Goal: Task Accomplishment & Management: Manage account settings

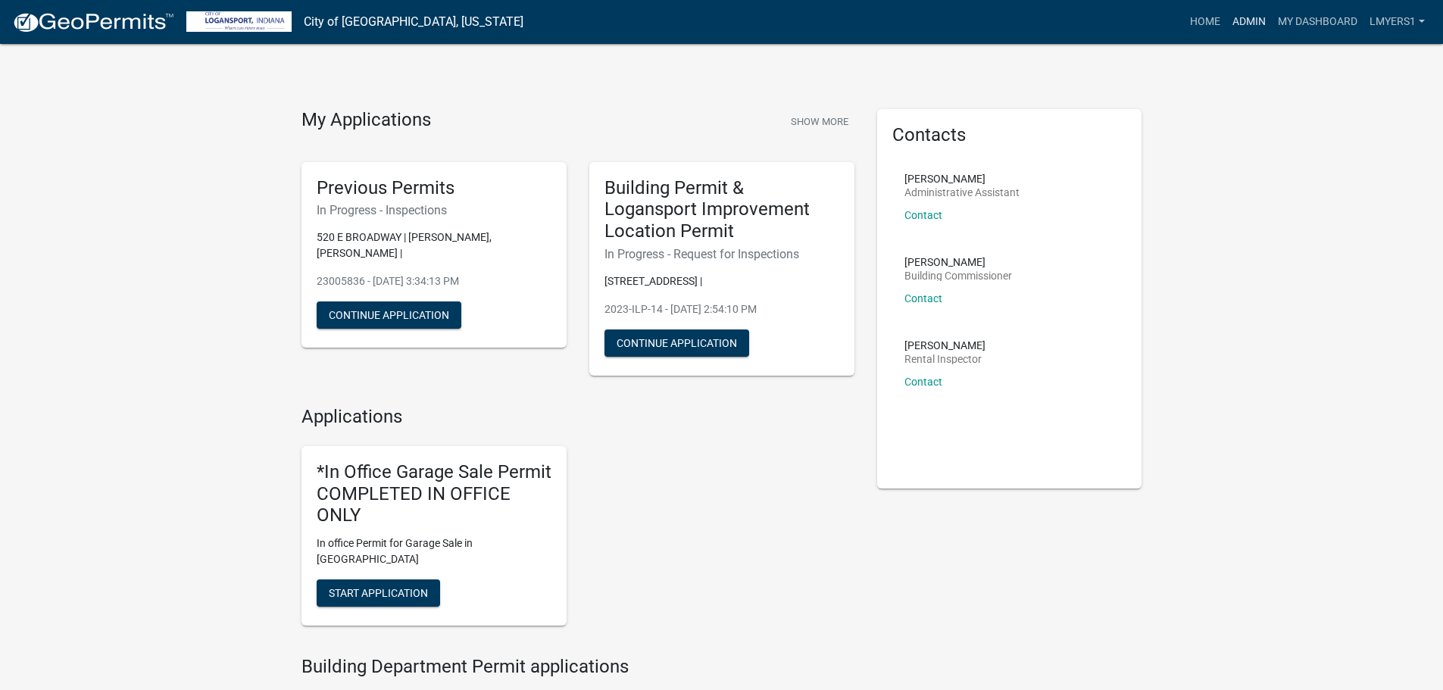
click at [1236, 23] on link "Admin" at bounding box center [1249, 22] width 45 height 29
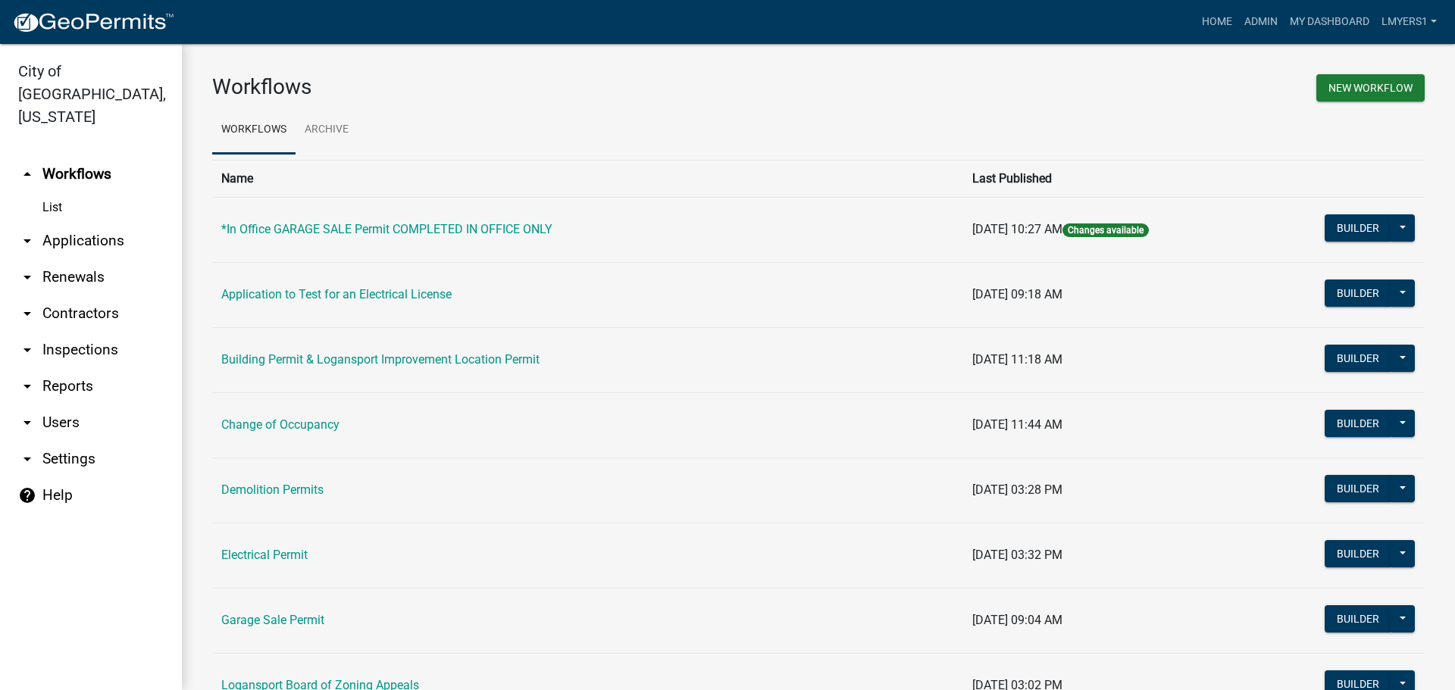
click at [90, 223] on link "arrow_drop_down Applications" at bounding box center [91, 241] width 182 height 36
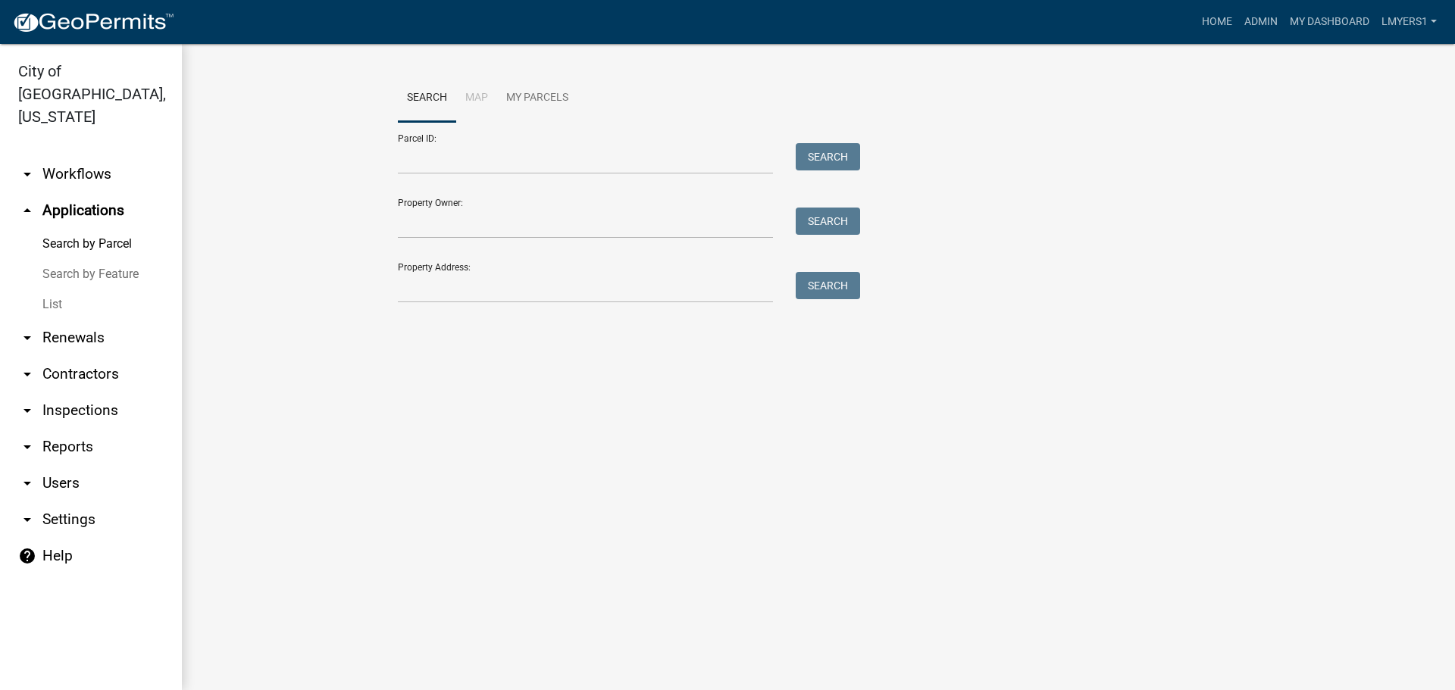
click at [55, 289] on link "List" at bounding box center [91, 304] width 182 height 30
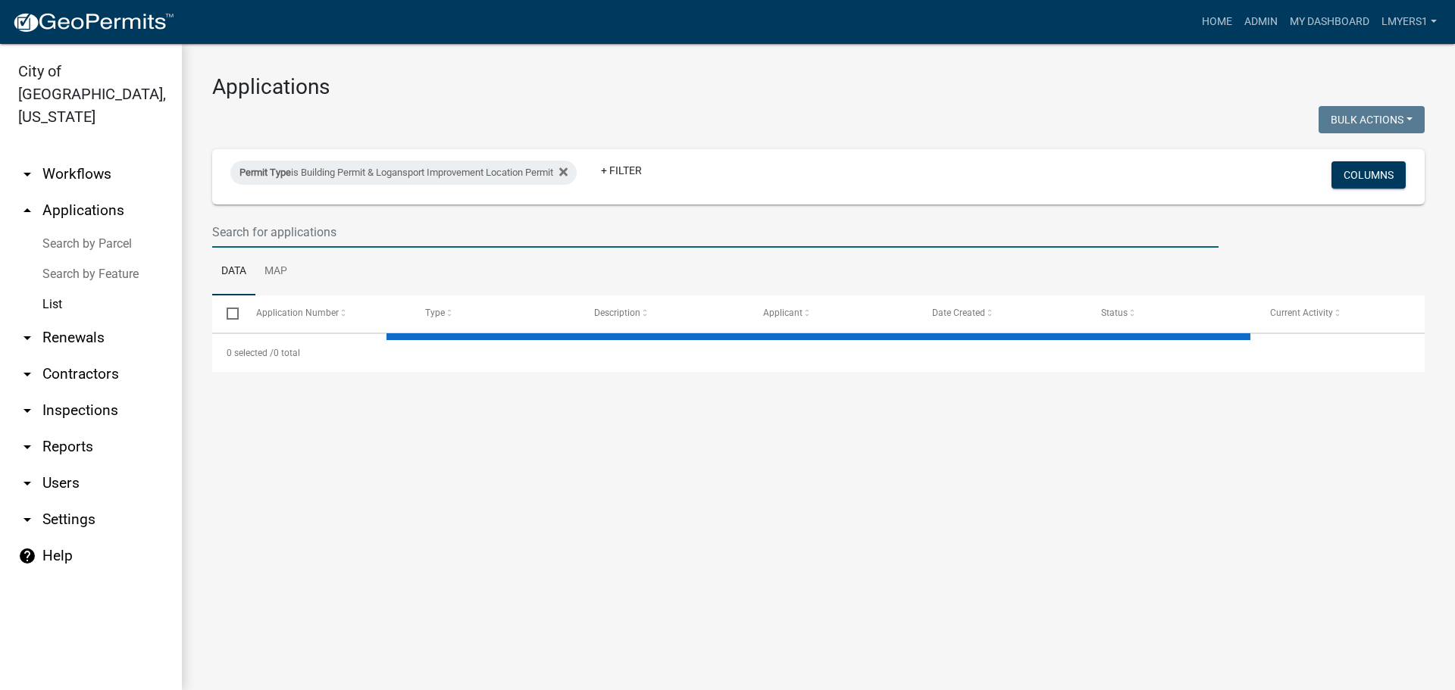
click at [320, 222] on input "text" at bounding box center [715, 232] width 1006 height 31
select select "3: 100"
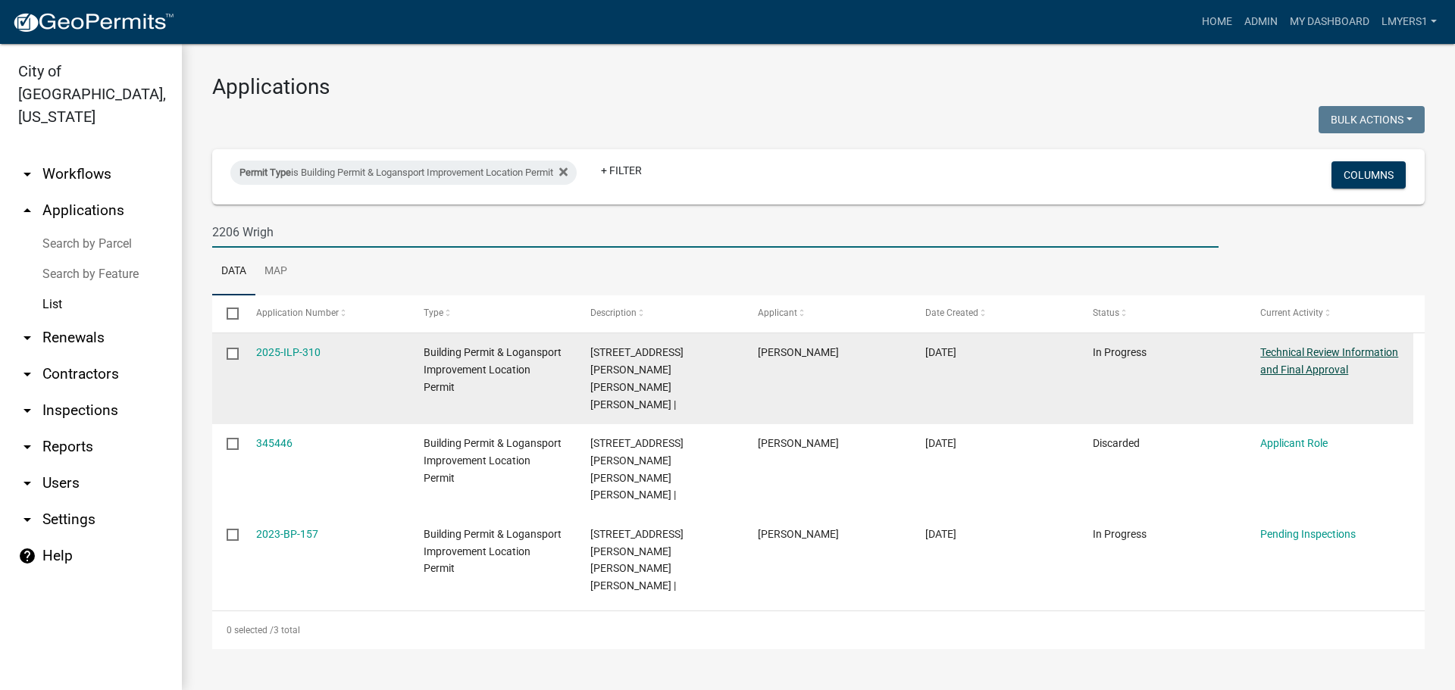
type input "2206 Wrigh"
click at [1323, 370] on link "Technical Review Information and Final Approval" at bounding box center [1329, 361] width 138 height 30
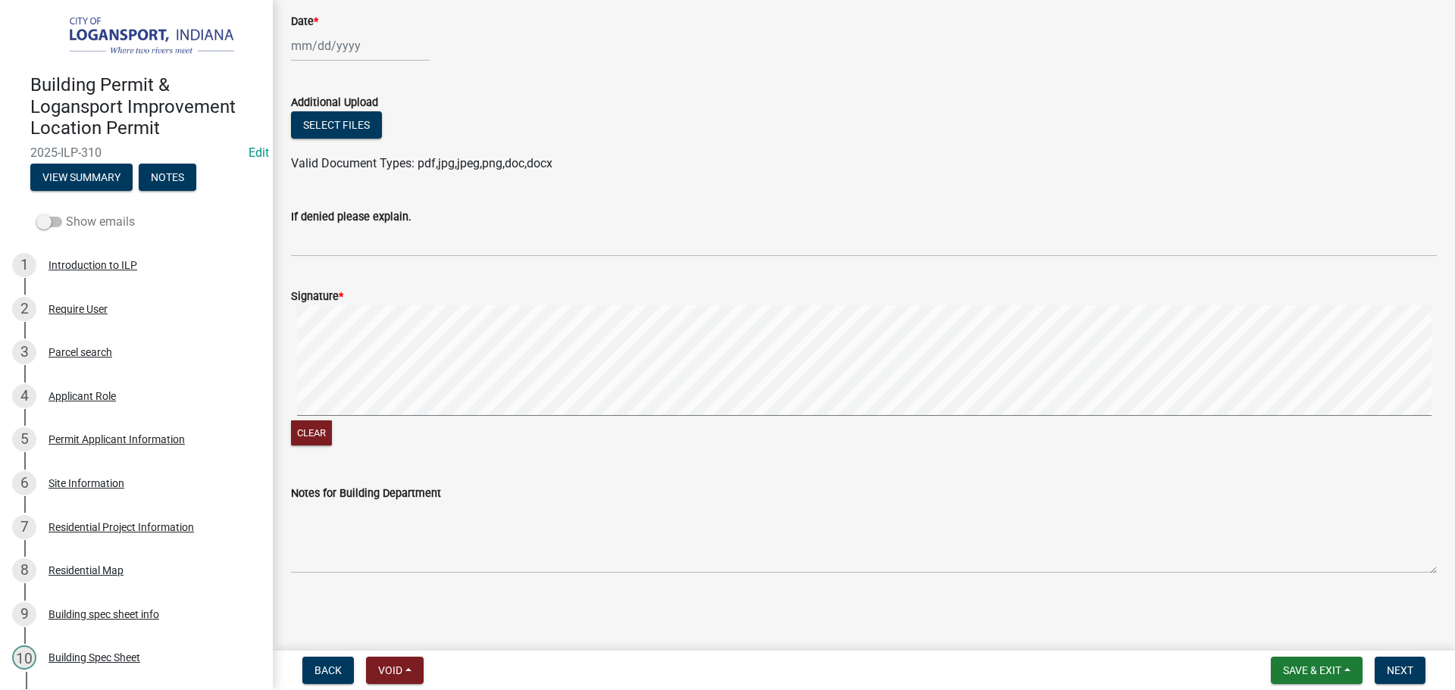
click at [44, 219] on span at bounding box center [49, 222] width 26 height 11
click at [66, 213] on input "Show emails" at bounding box center [66, 213] width 0 height 0
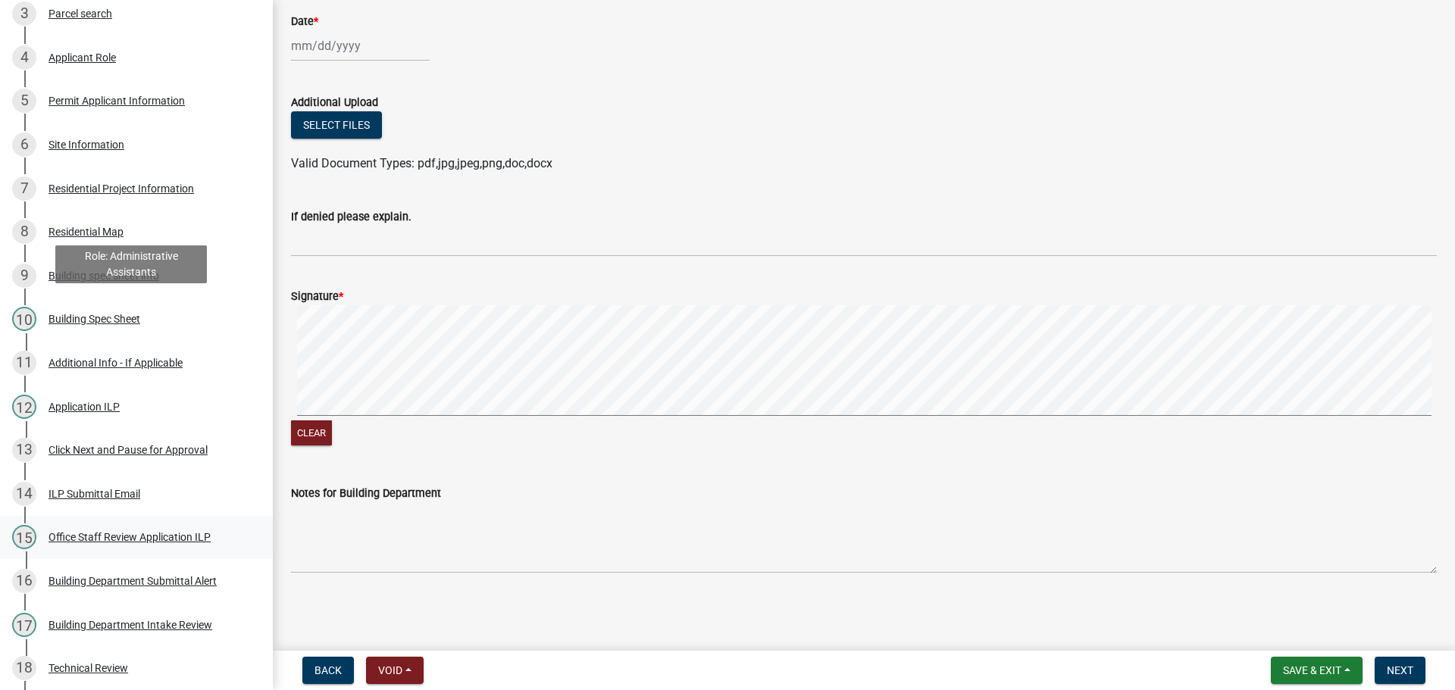
scroll to position [652, 0]
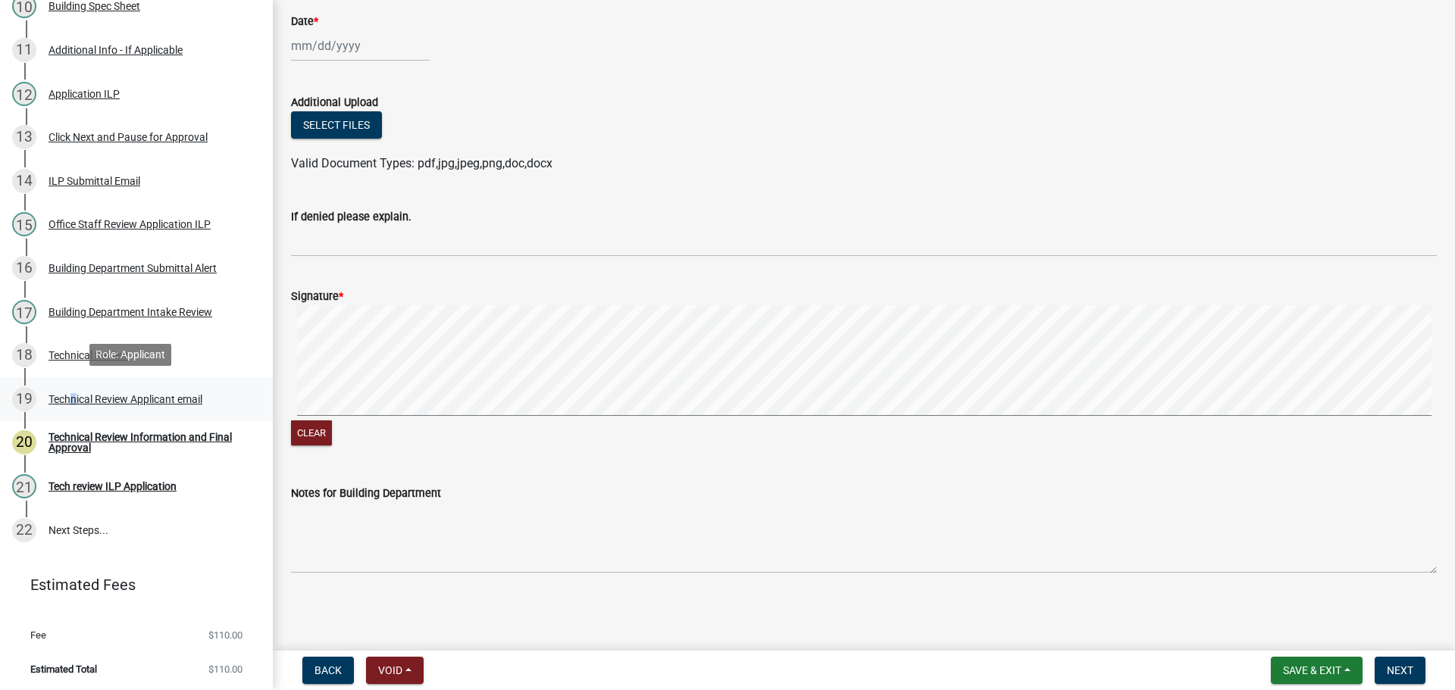
click at [69, 397] on div "Technical Review Applicant email" at bounding box center [125, 399] width 154 height 11
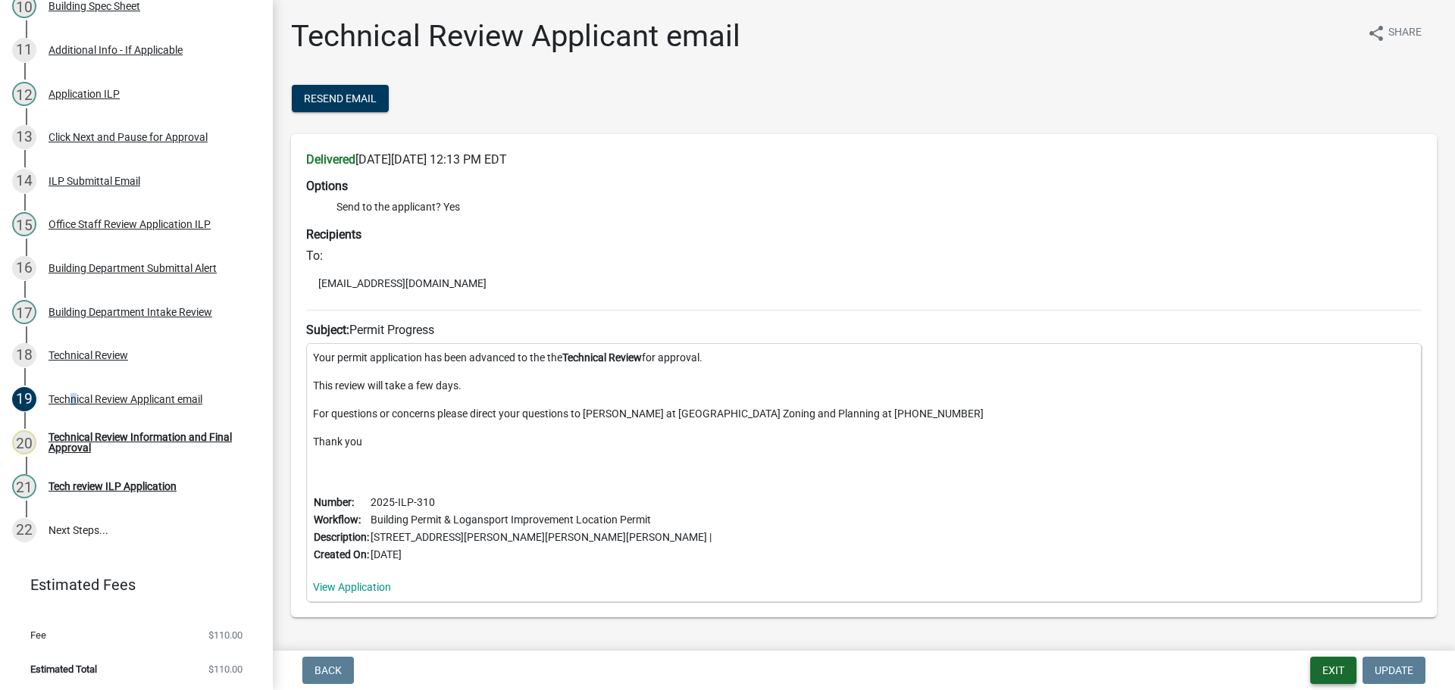
click at [1328, 669] on button "Exit" at bounding box center [1333, 670] width 46 height 27
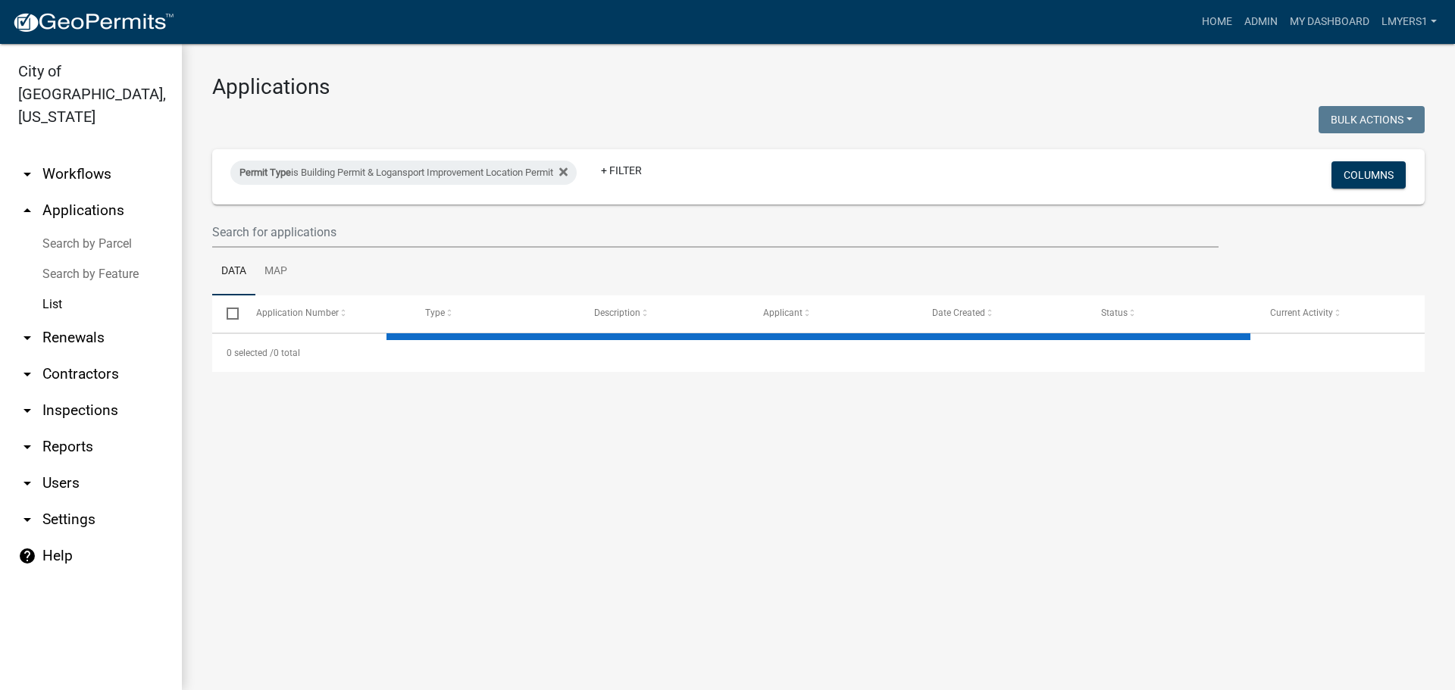
select select "3: 100"
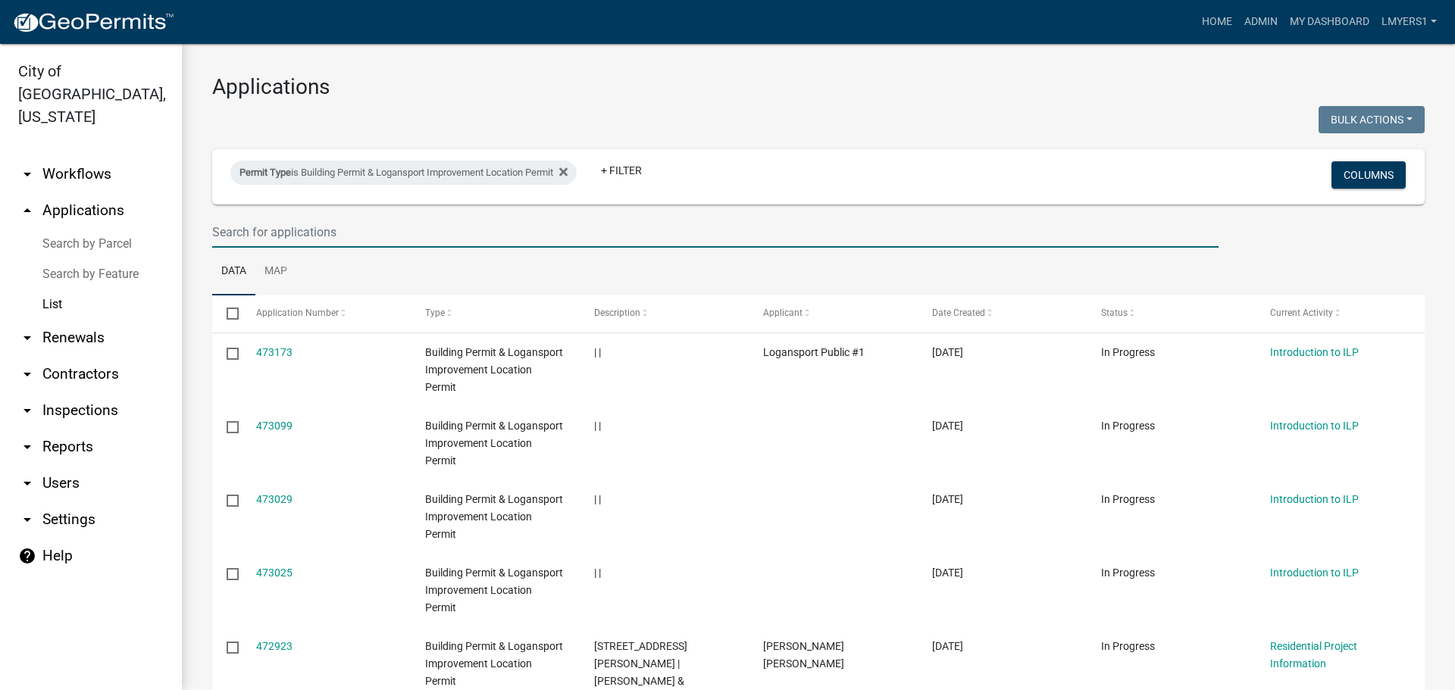
click at [254, 233] on input "text" at bounding box center [715, 232] width 1006 height 31
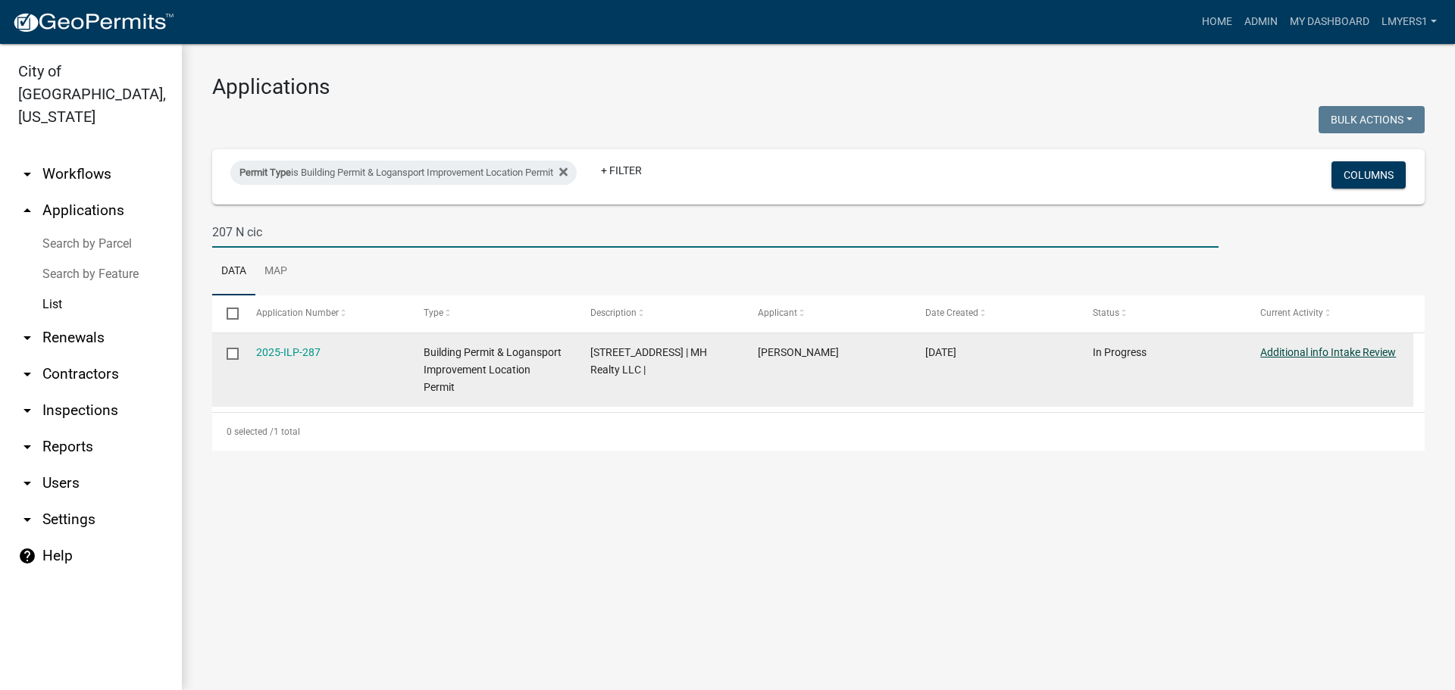
type input "207 N cic"
click at [1325, 354] on link "Additional info Intake Review" at bounding box center [1328, 352] width 136 height 12
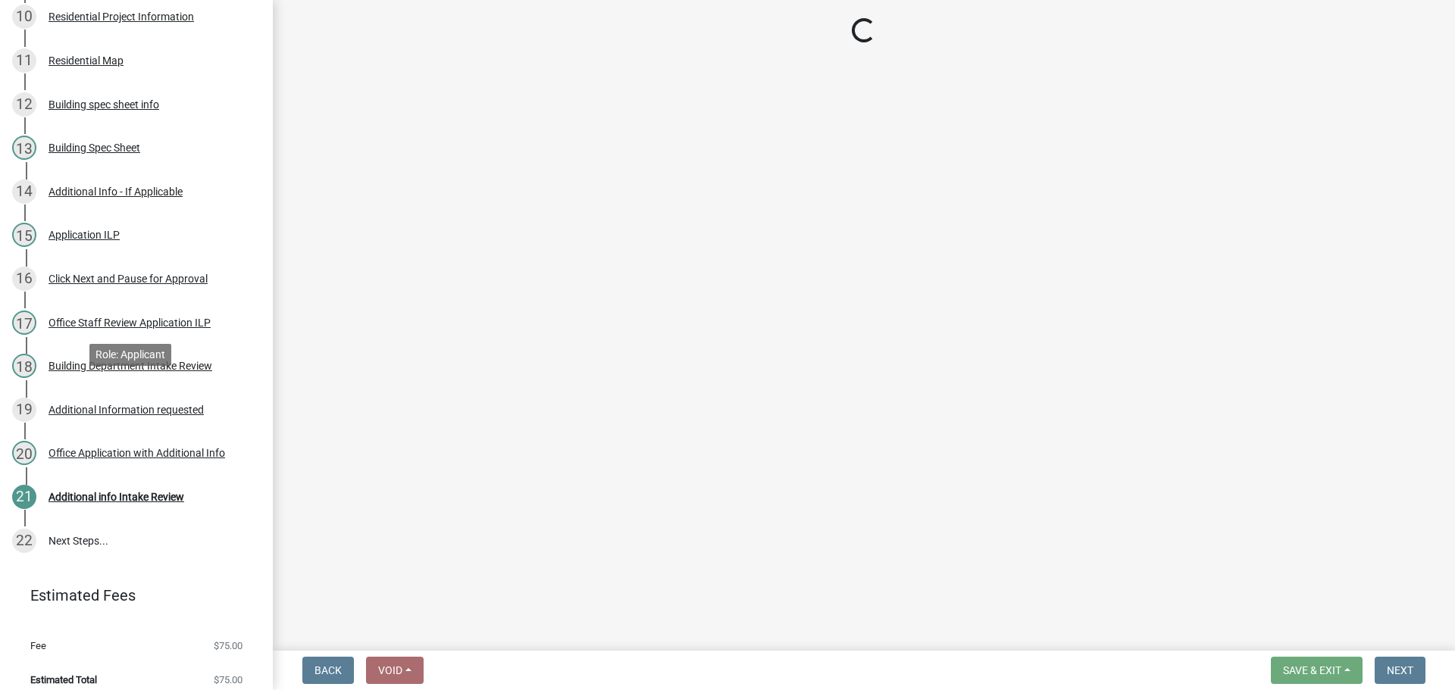
scroll to position [652, 0]
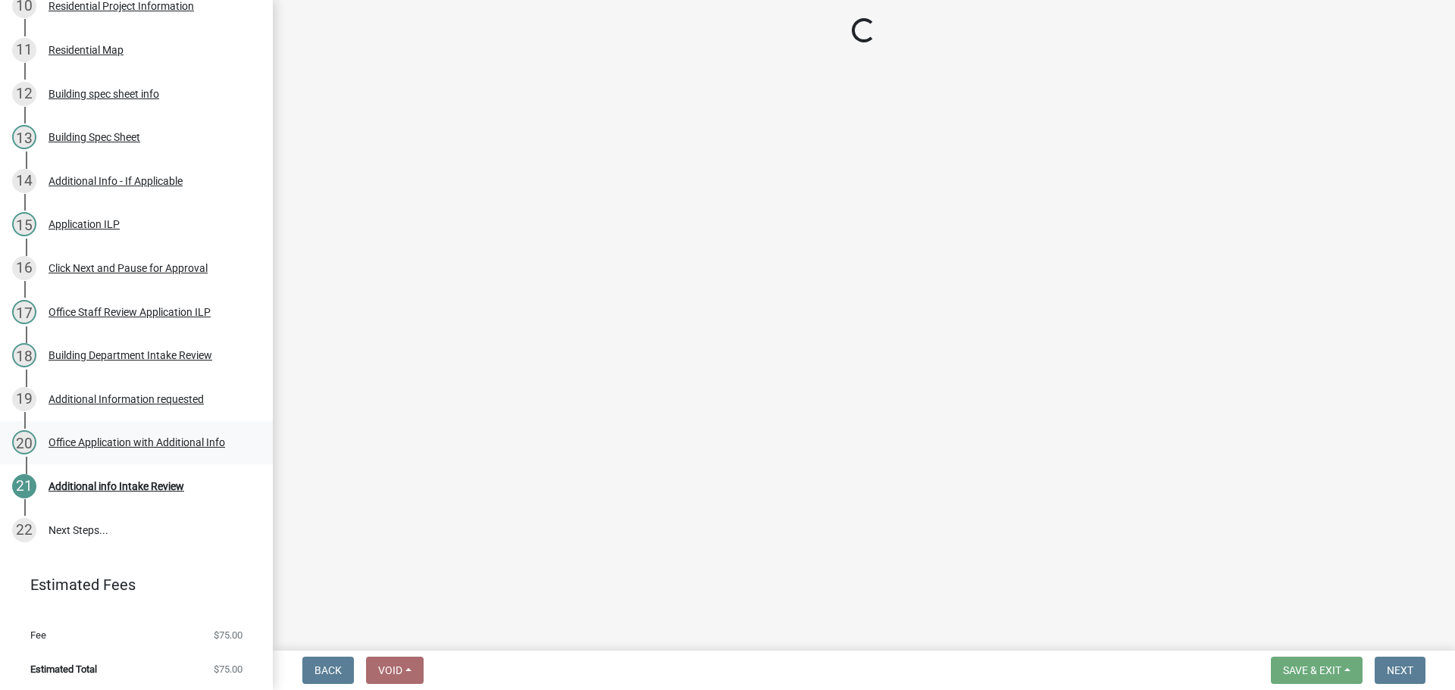
click at [174, 432] on div "20 Office Application with Additional Info" at bounding box center [130, 442] width 236 height 24
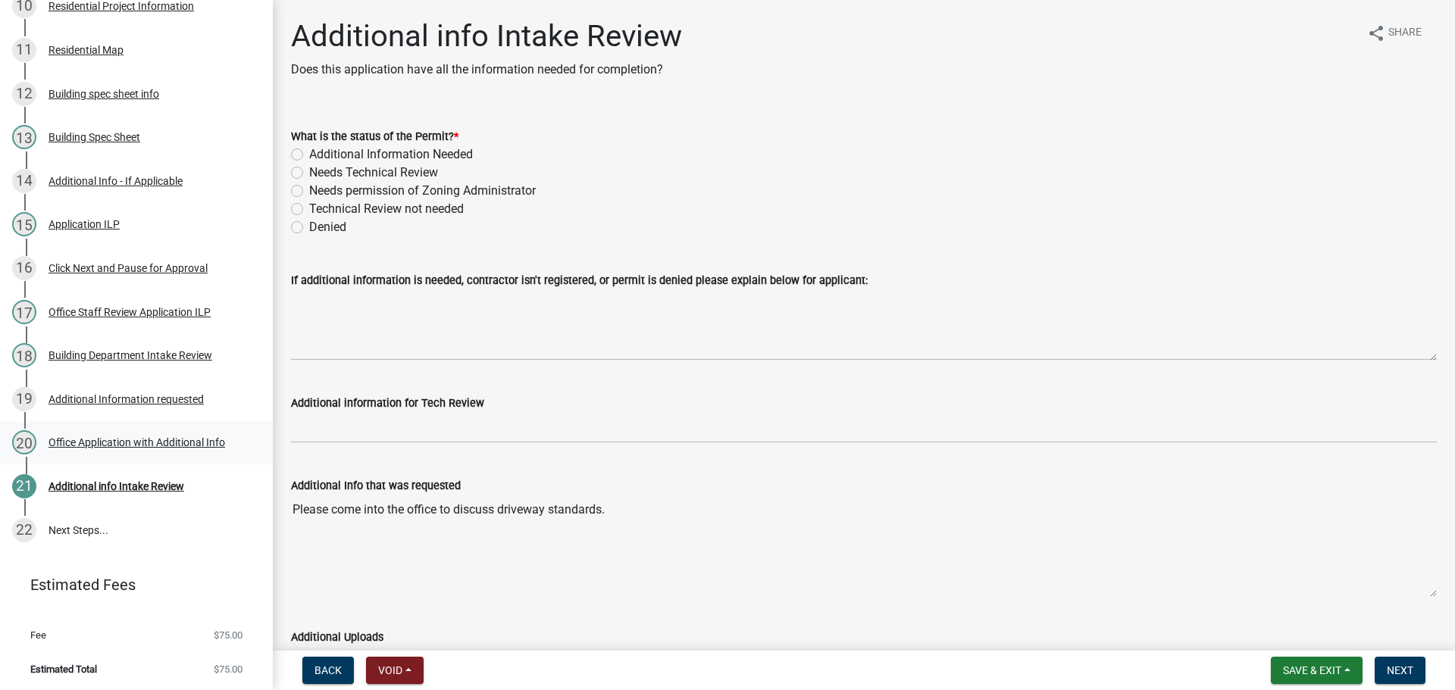
click at [173, 439] on div "Office Application with Additional Info" at bounding box center [136, 442] width 177 height 11
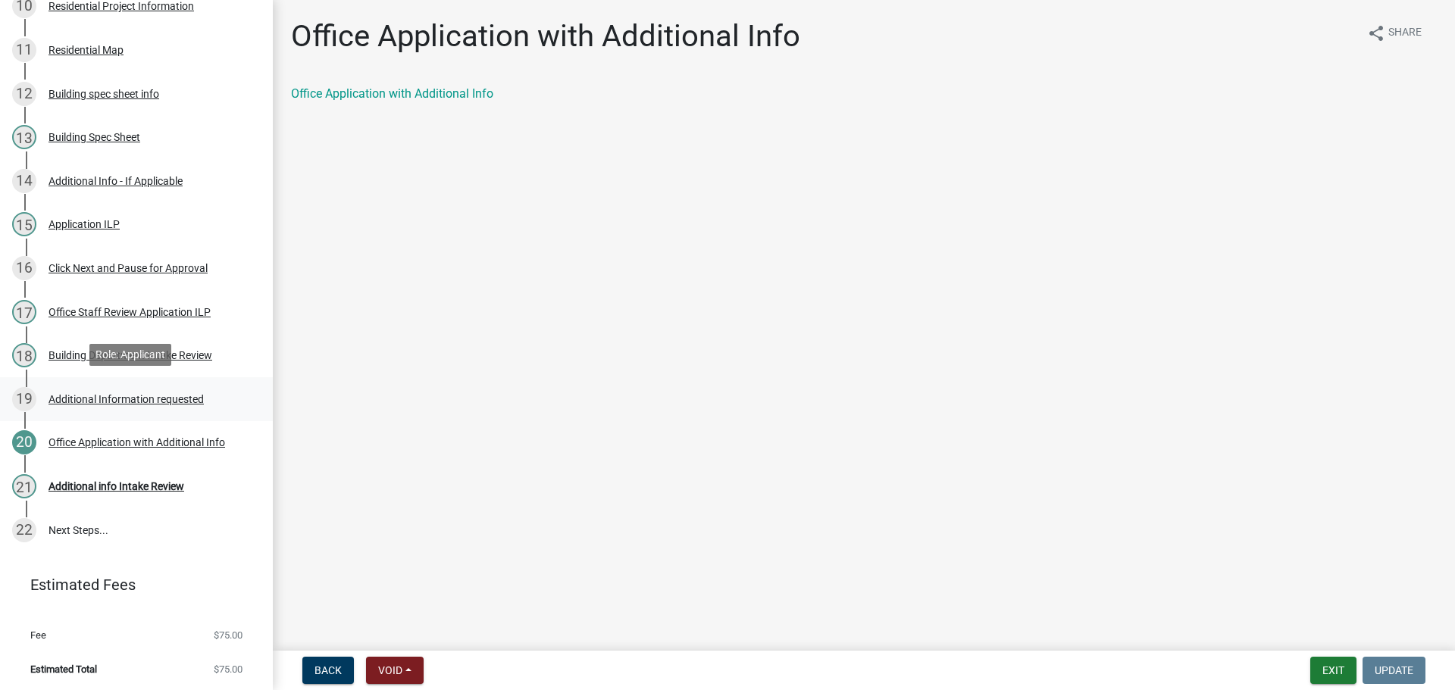
click at [162, 389] on div "19 Additional Information requested" at bounding box center [130, 399] width 236 height 24
click at [147, 397] on div "Additional Information requested" at bounding box center [125, 399] width 155 height 11
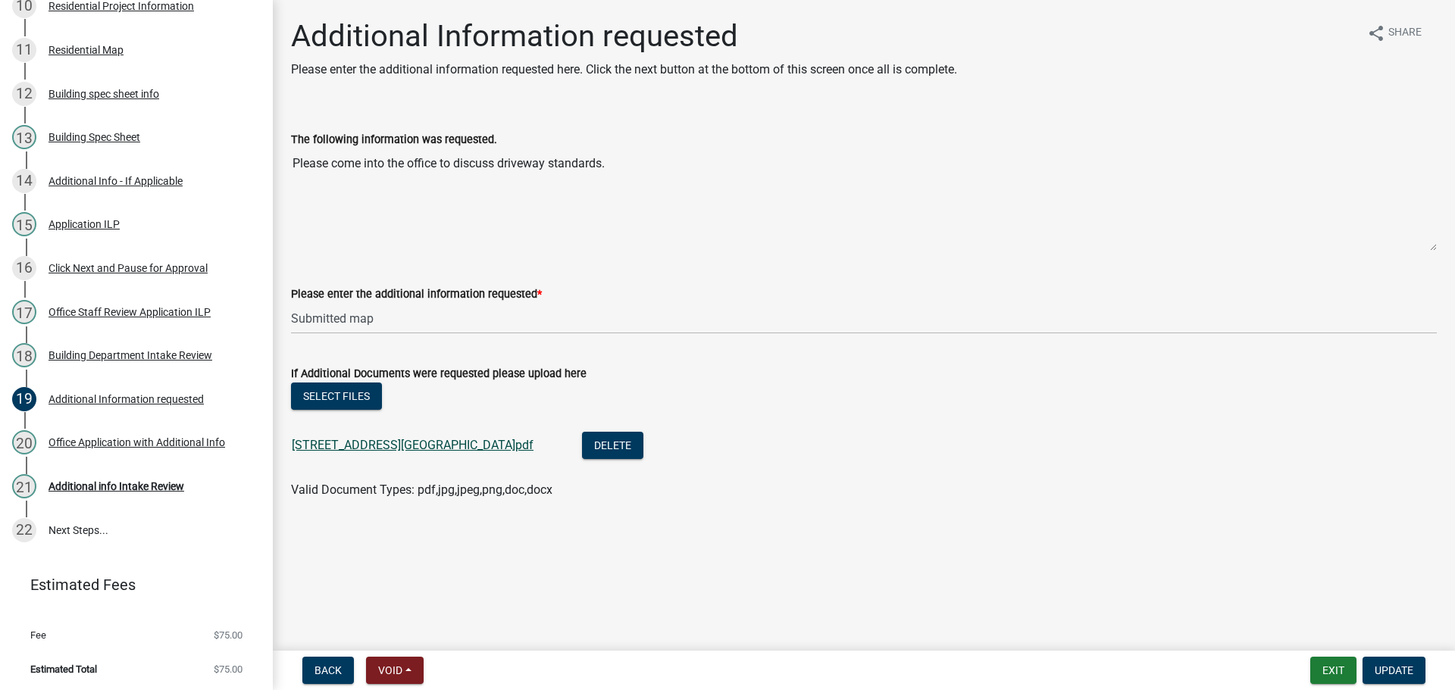
click at [360, 443] on link "207 N Cicott St Parking.pdf" at bounding box center [413, 445] width 242 height 14
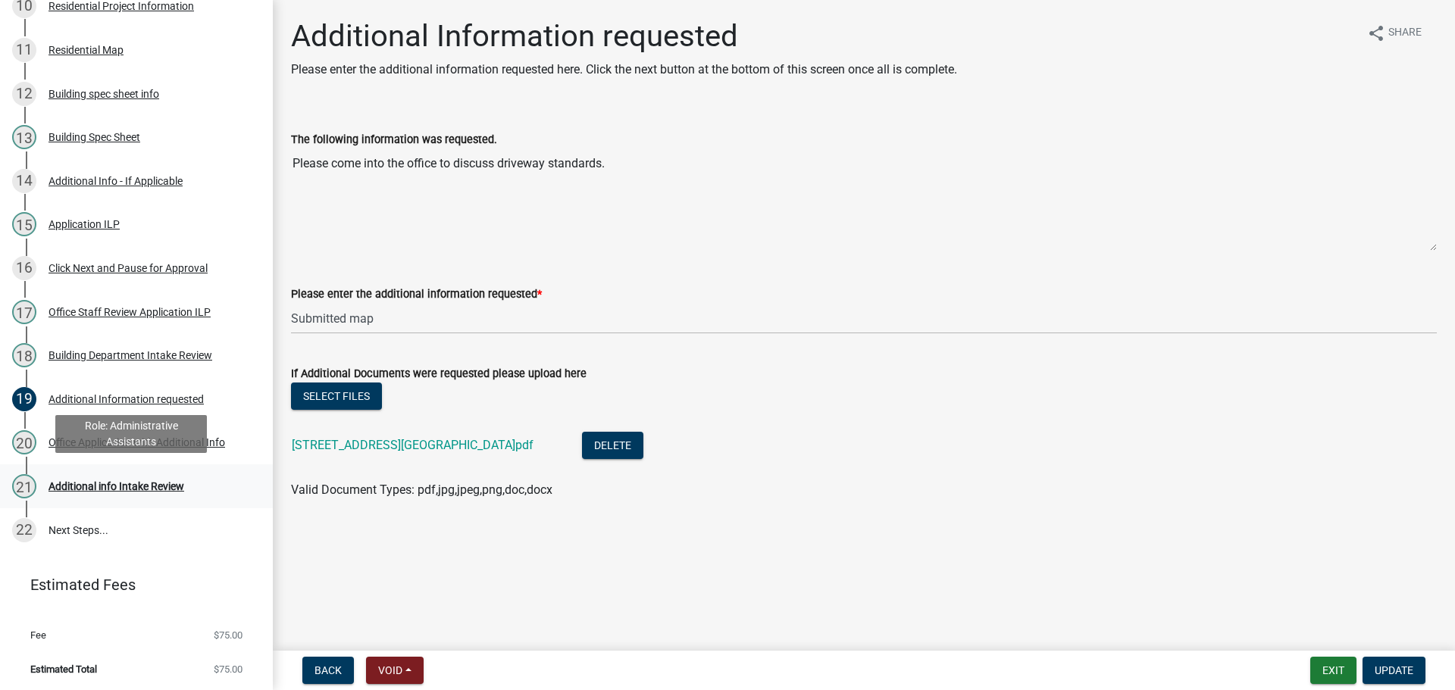
click at [135, 486] on div "Additional info Intake Review" at bounding box center [116, 486] width 136 height 11
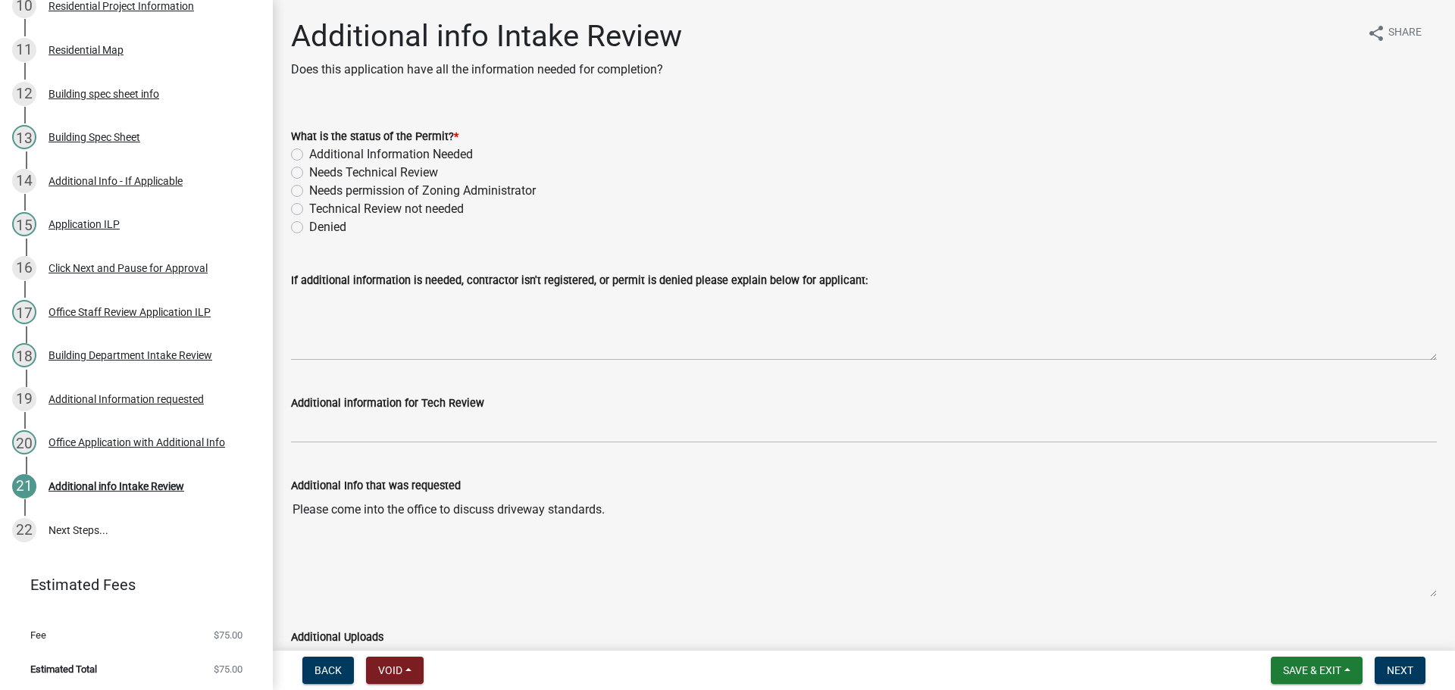
click at [309, 172] on label "Needs Technical Review" at bounding box center [373, 173] width 129 height 18
click at [309, 172] on input "Needs Technical Review" at bounding box center [314, 169] width 10 height 10
radio input "true"
click at [1401, 677] on span "Next" at bounding box center [1399, 670] width 27 height 12
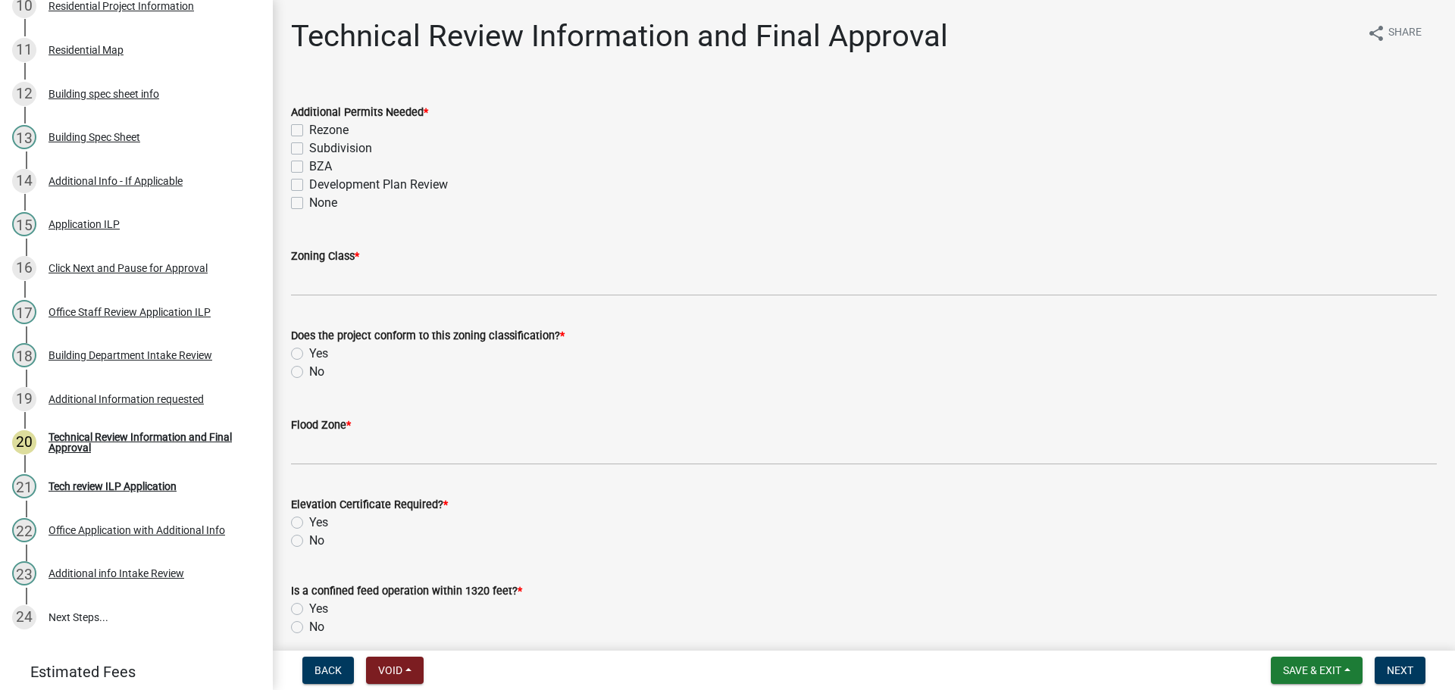
scroll to position [739, 0]
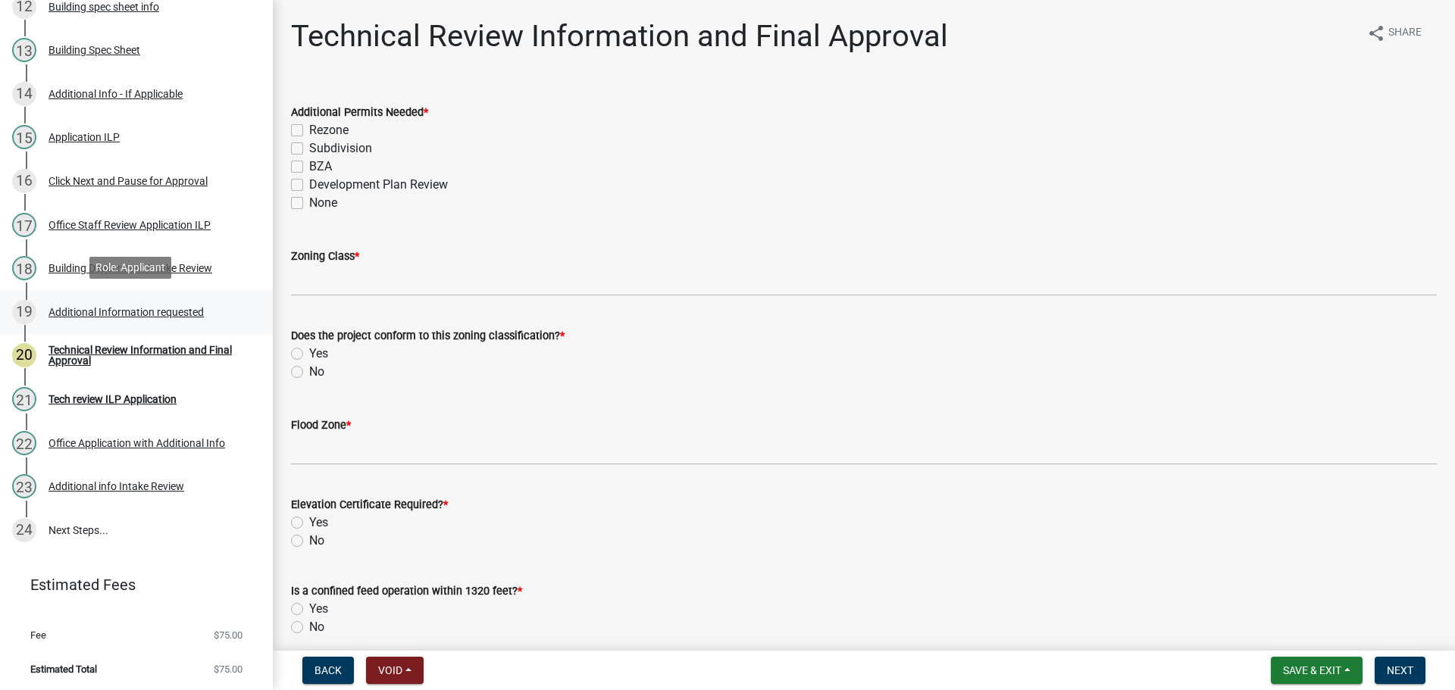
click at [92, 307] on div "Additional Information requested" at bounding box center [125, 312] width 155 height 11
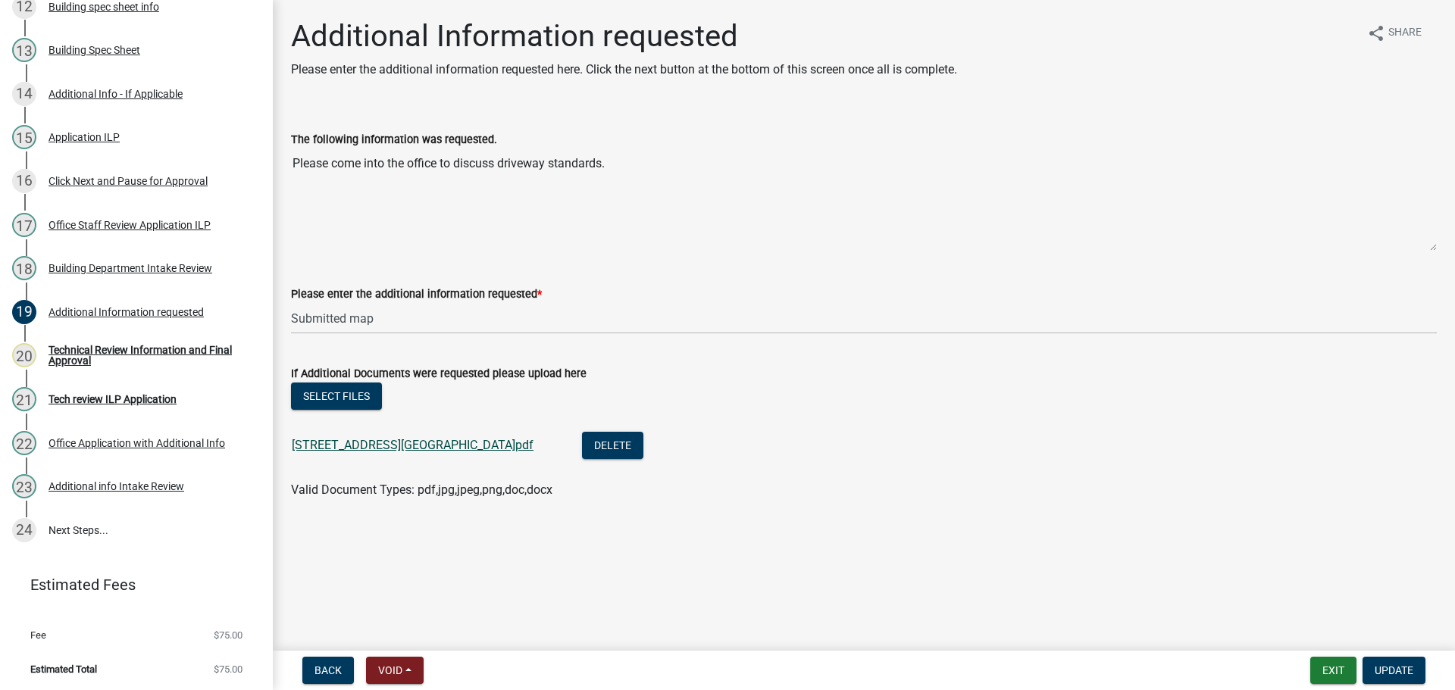
click at [394, 449] on link "207 N Cicott St Parking.pdf" at bounding box center [413, 445] width 242 height 14
